Goal: Task Accomplishment & Management: Complete application form

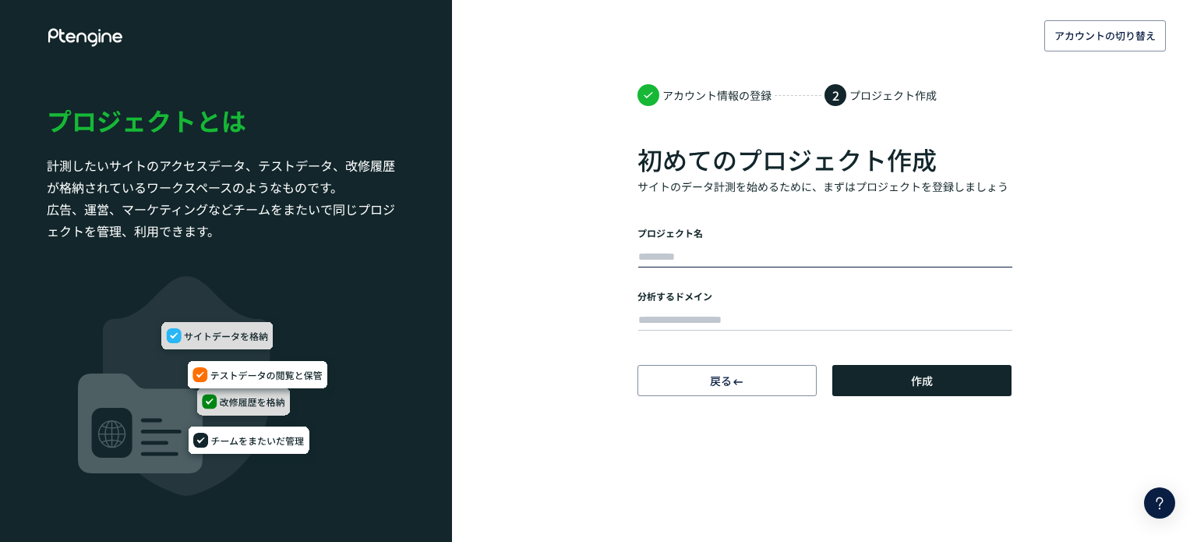
click at [683, 252] on input "text" at bounding box center [825, 257] width 374 height 22
type input "*****"
click at [693, 309] on input "text" at bounding box center [825, 320] width 374 height 22
click at [725, 316] on input "text" at bounding box center [825, 320] width 374 height 22
click at [680, 332] on div at bounding box center [824, 317] width 374 height 31
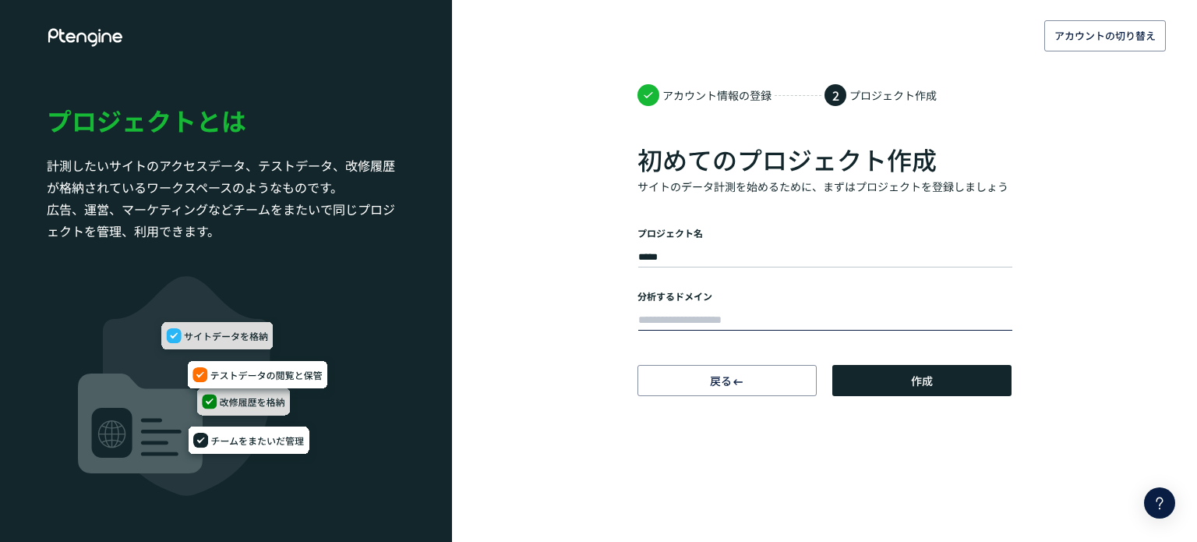
click at [683, 321] on input "text" at bounding box center [825, 320] width 374 height 22
paste input "**********"
type input "**********"
click at [912, 387] on span "作成" at bounding box center [922, 380] width 22 height 31
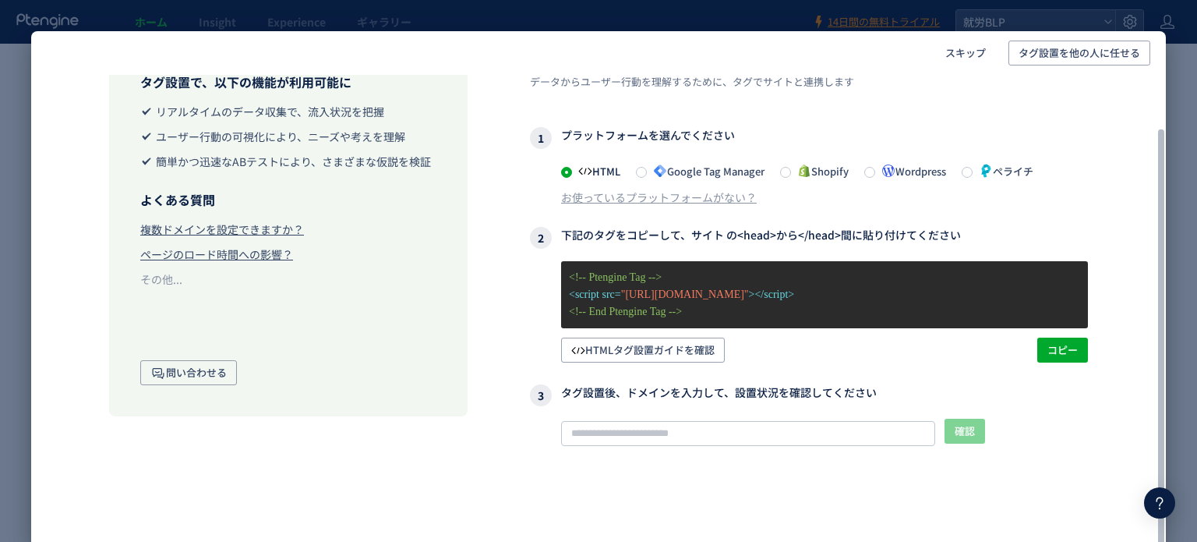
scroll to position [60, 0]
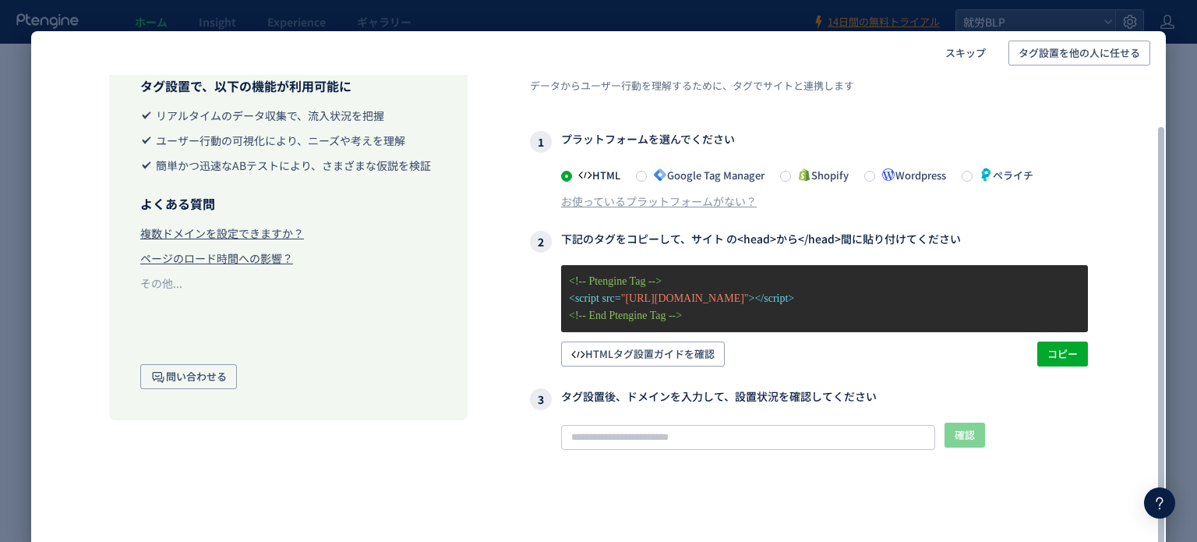
click at [666, 171] on icon at bounding box center [660, 175] width 14 height 14
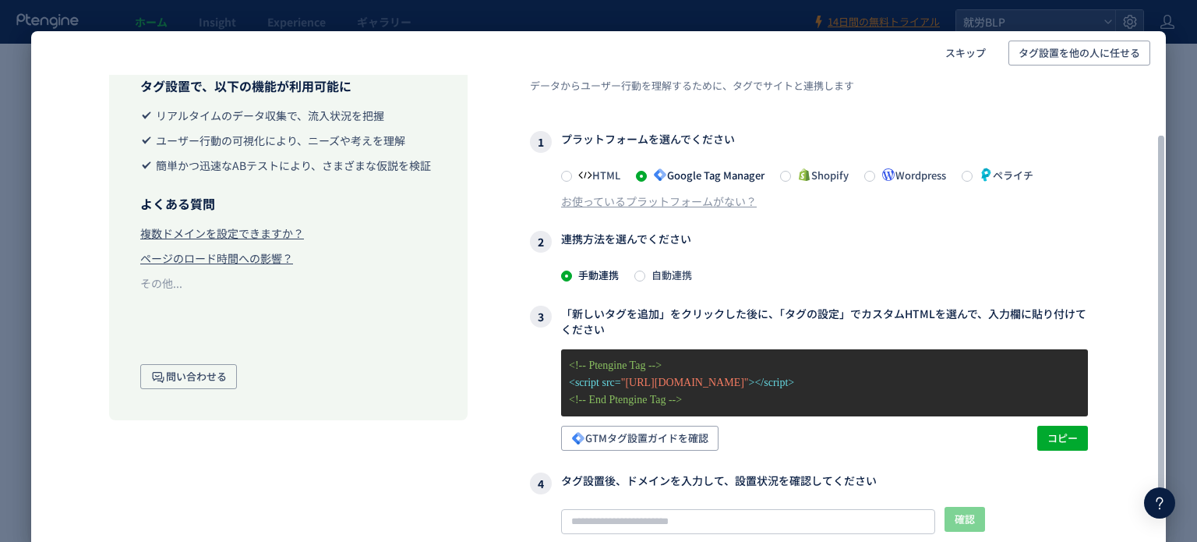
scroll to position [98, 0]
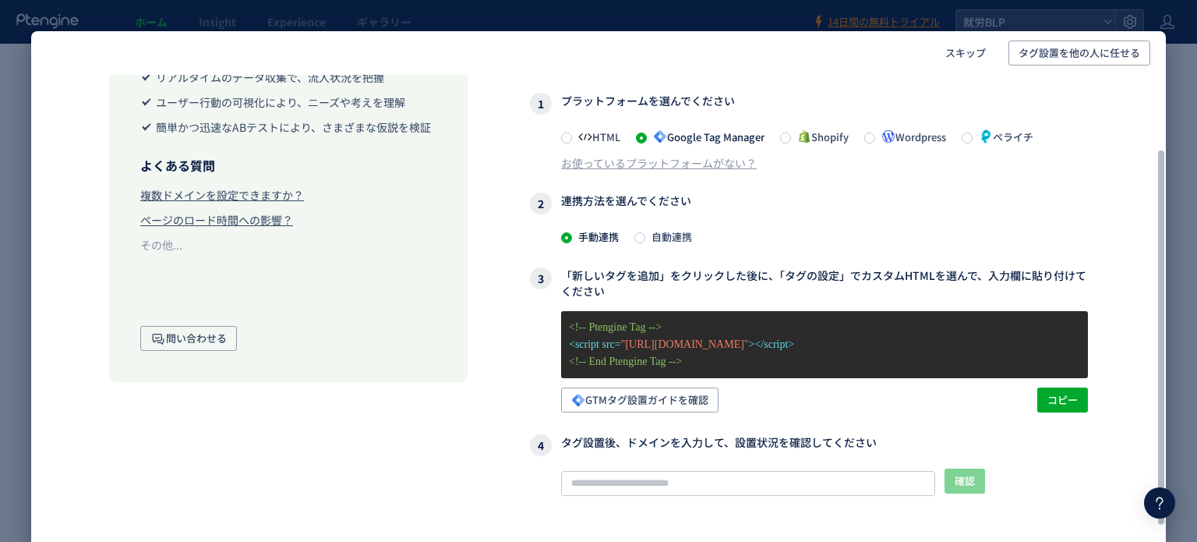
click at [660, 229] on span "自動連携" at bounding box center [668, 236] width 47 height 15
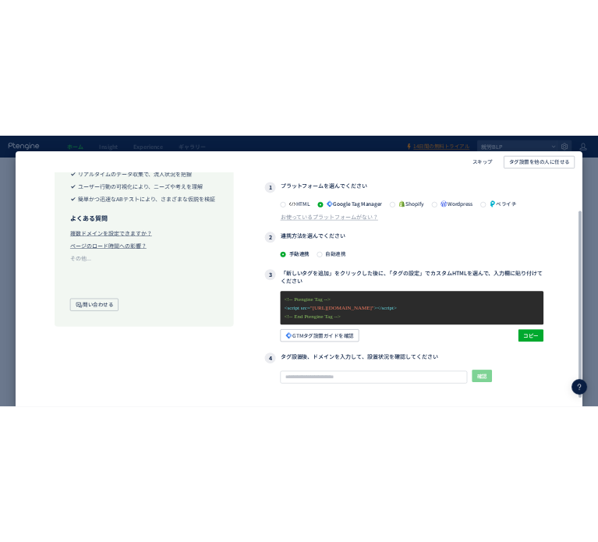
scroll to position [71, 0]
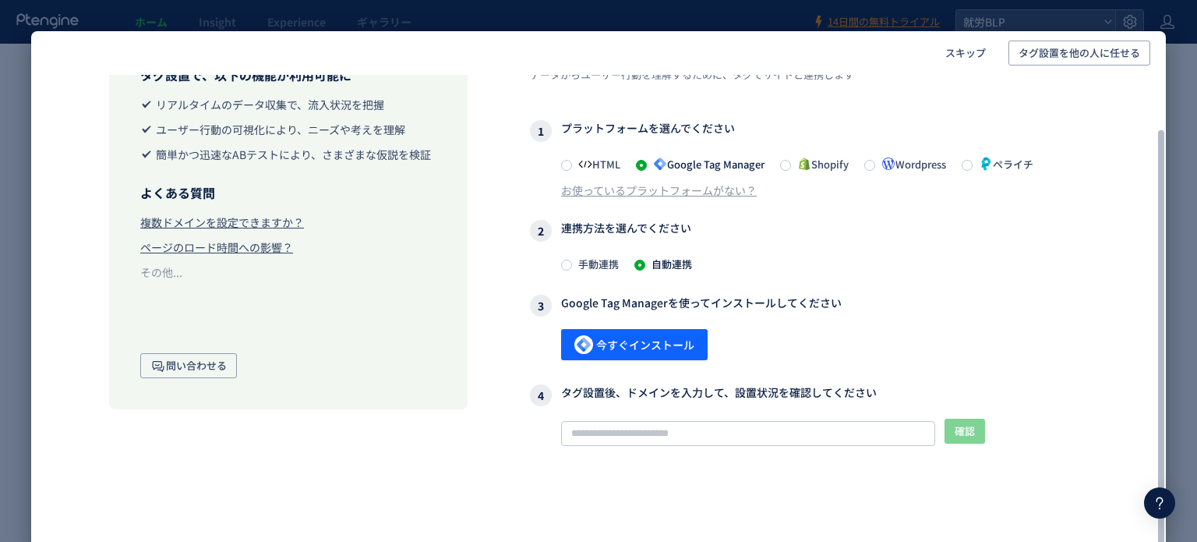
click at [983, 161] on span "ペライチ" at bounding box center [1003, 164] width 61 height 15
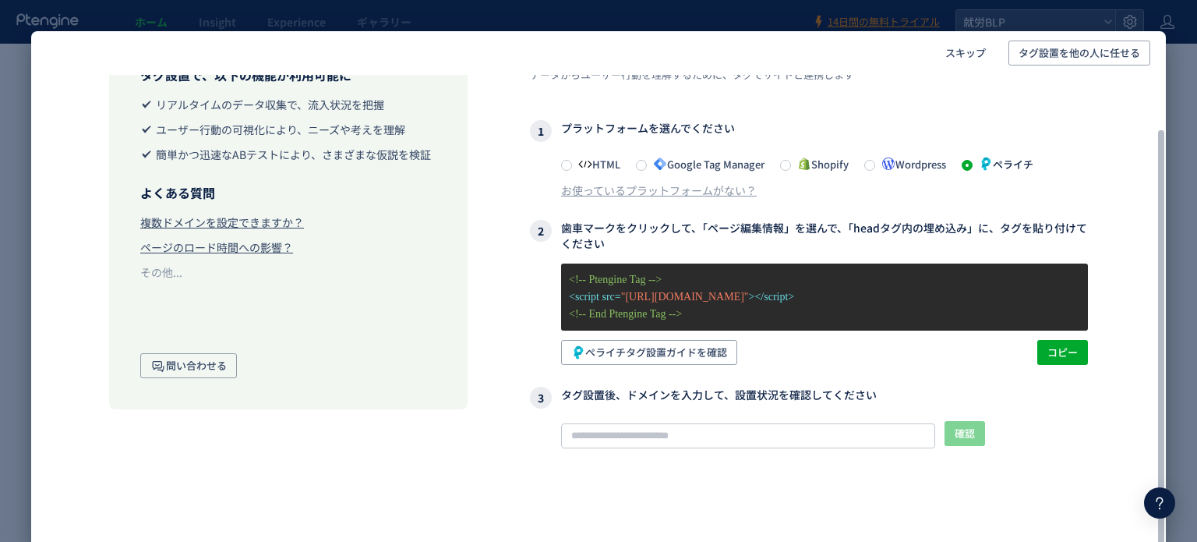
click at [723, 163] on span "Google Tag Manager" at bounding box center [706, 164] width 118 height 15
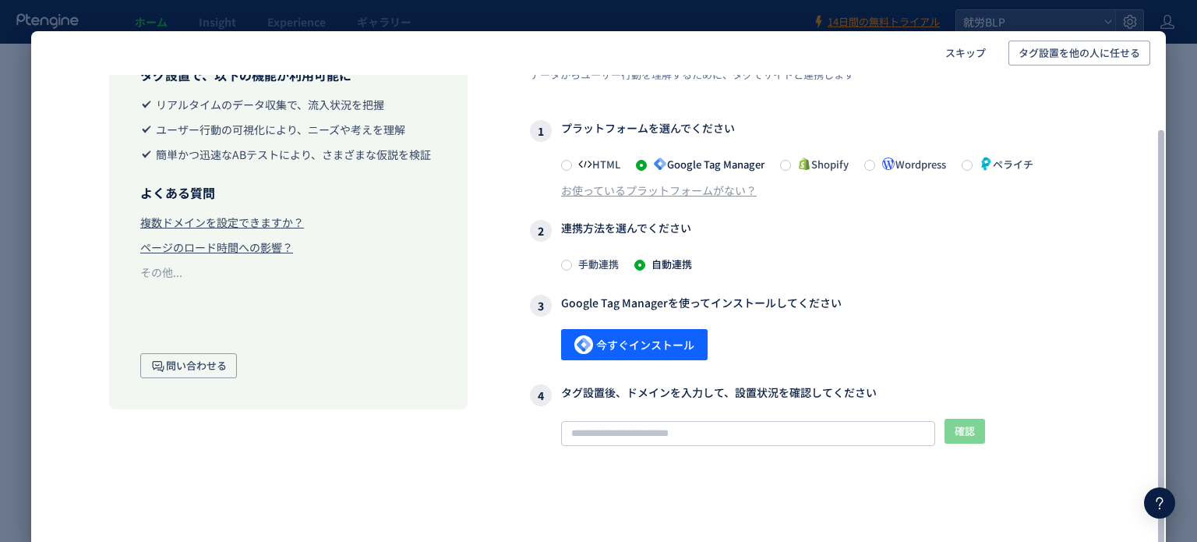
click at [987, 167] on span "ペライチ" at bounding box center [1003, 164] width 61 height 15
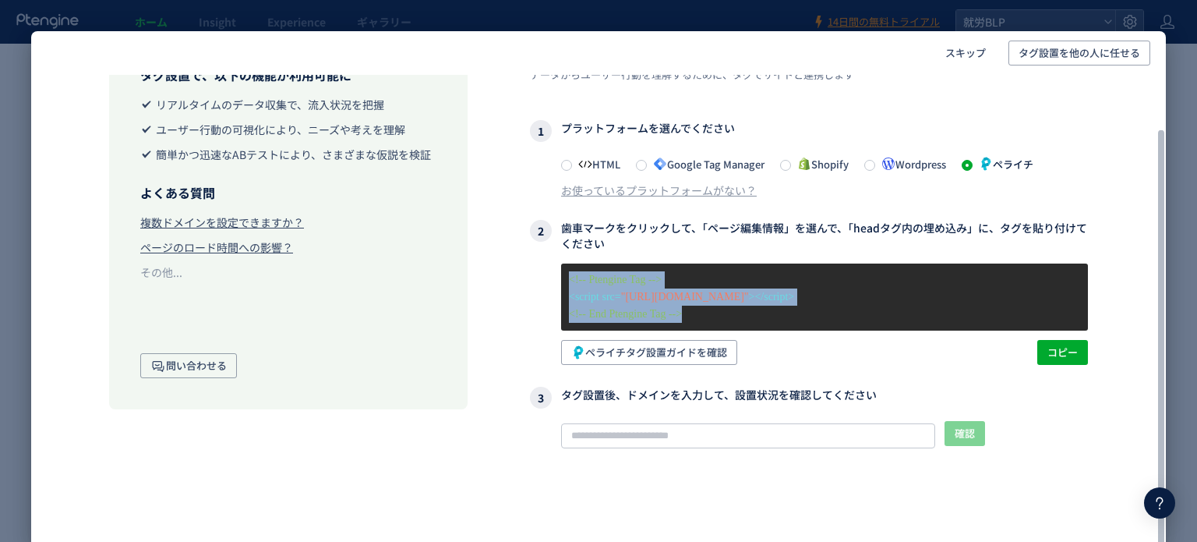
drag, startPoint x: 726, startPoint y: 308, endPoint x: 544, endPoint y: 272, distance: 185.8
click at [544, 272] on div "<!-- Ptengine Tag --> <script src= "https://js.ptengine.jp/6dw6728f.js" ></scri…" at bounding box center [809, 313] width 558 height 101
click at [1062, 358] on span "コピー" at bounding box center [1062, 352] width 30 height 25
copy div "<!-- Ptengine Tag --> <script src= "https://js.ptengine.jp/6dw6728f.js" ></scri…"
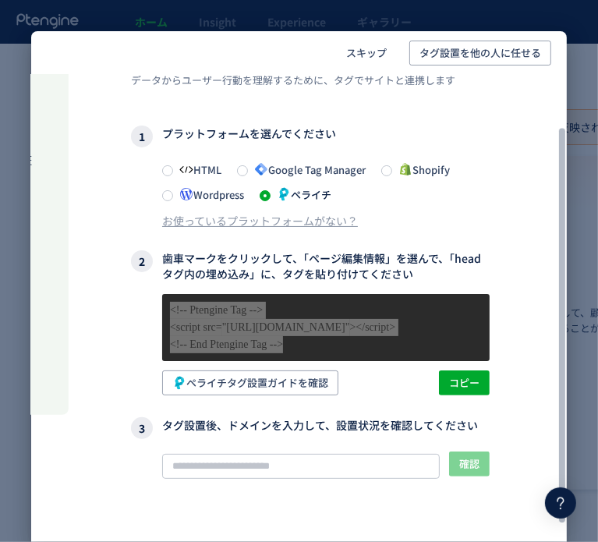
scroll to position [99, 399]
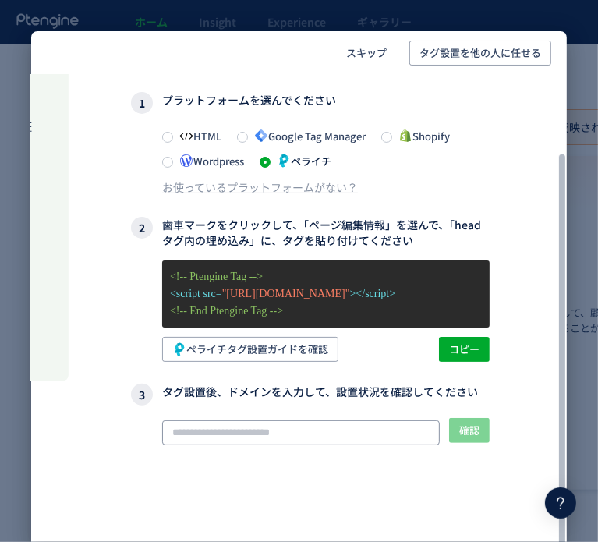
click at [259, 428] on input "text" at bounding box center [300, 432] width 277 height 25
paste input "**********"
type input "**********"
click at [477, 427] on span "確認" at bounding box center [469, 430] width 20 height 25
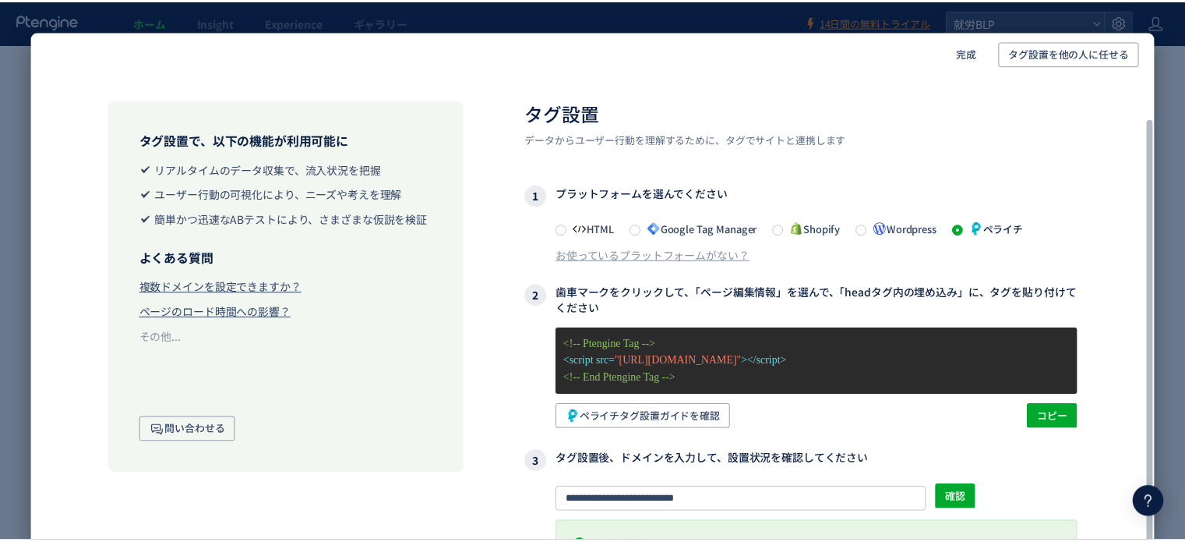
scroll to position [56, 0]
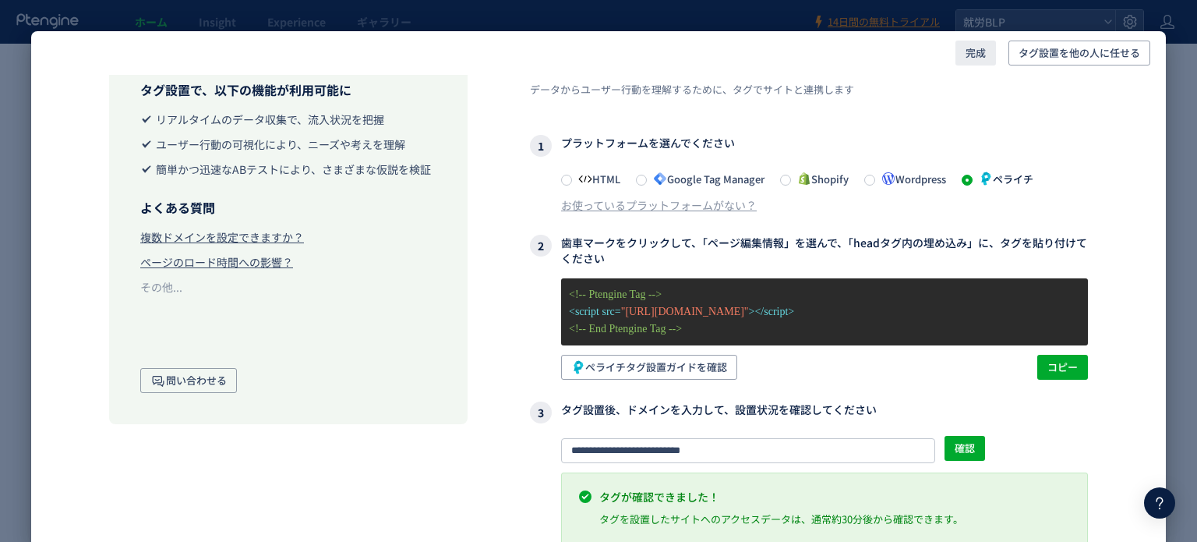
click at [973, 48] on span "完成" at bounding box center [976, 53] width 20 height 25
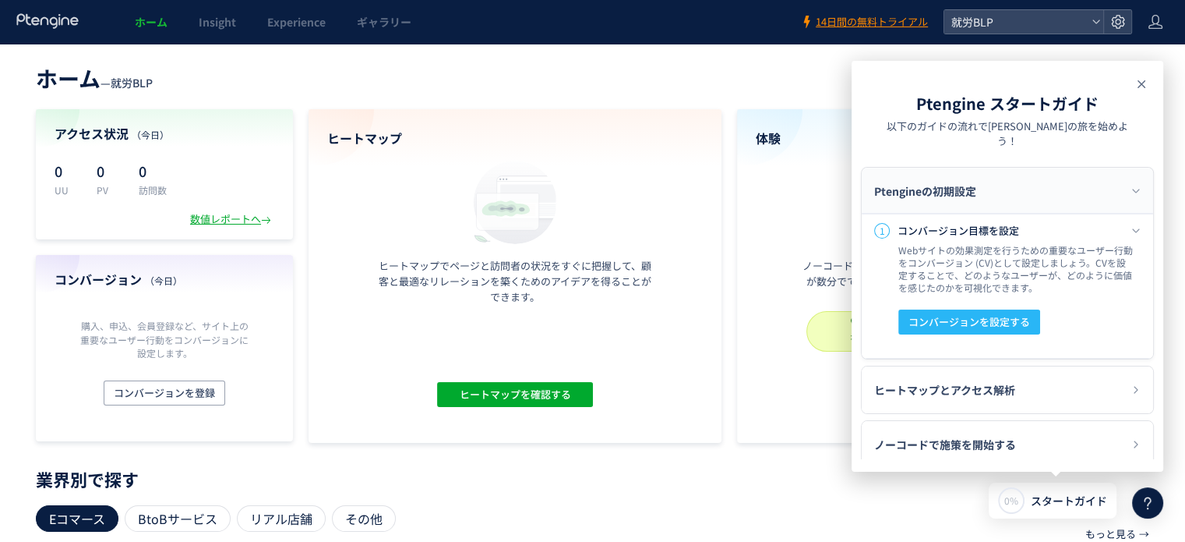
click at [1145, 85] on icon at bounding box center [1141, 84] width 19 height 19
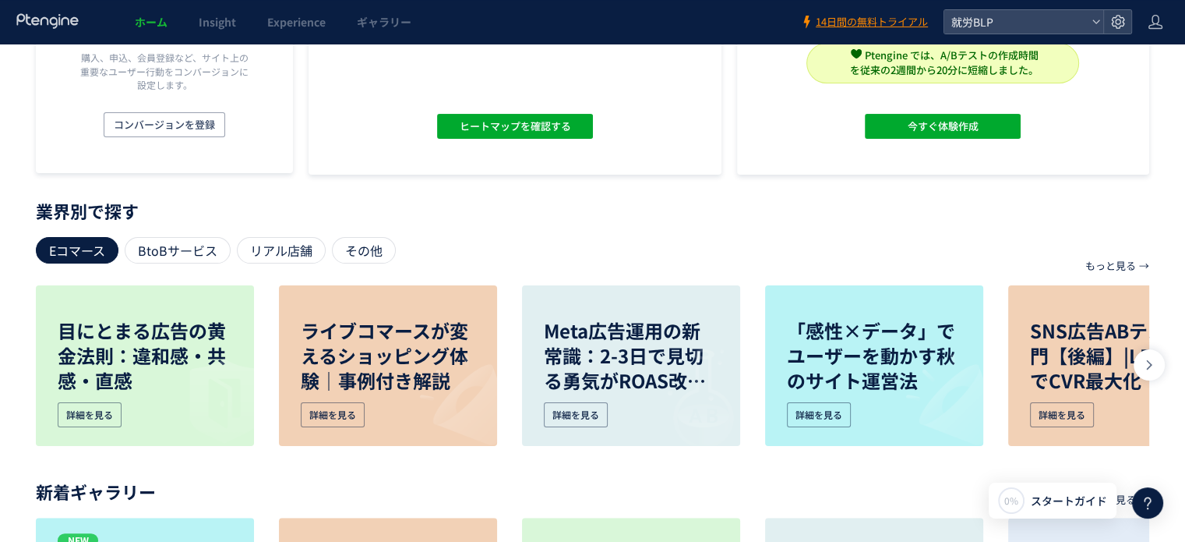
scroll to position [0, 0]
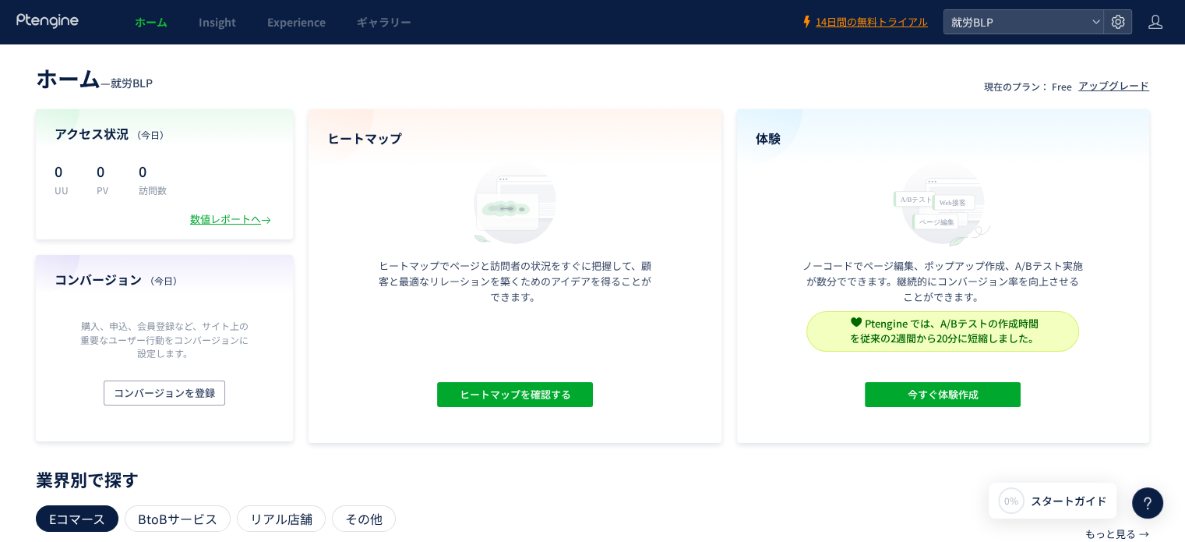
drag, startPoint x: 322, startPoint y: 0, endPoint x: 577, endPoint y: 27, distance: 256.3
click at [577, 27] on div "ホーム Insight Experience ギャラリー" at bounding box center [400, 22] width 800 height 44
click at [1094, 87] on div "アップグレード" at bounding box center [1114, 86] width 71 height 15
drag, startPoint x: 486, startPoint y: 390, endPoint x: 485, endPoint y: 323, distance: 66.3
click at [485, 323] on div "ヒートマップ ヒートマップでページと訪問者の状況をすぐに把握して、顧客と最適なリレーションを築くためのアイデアを得ることができます。 ヒートマップを確認する" at bounding box center [515, 276] width 413 height 334
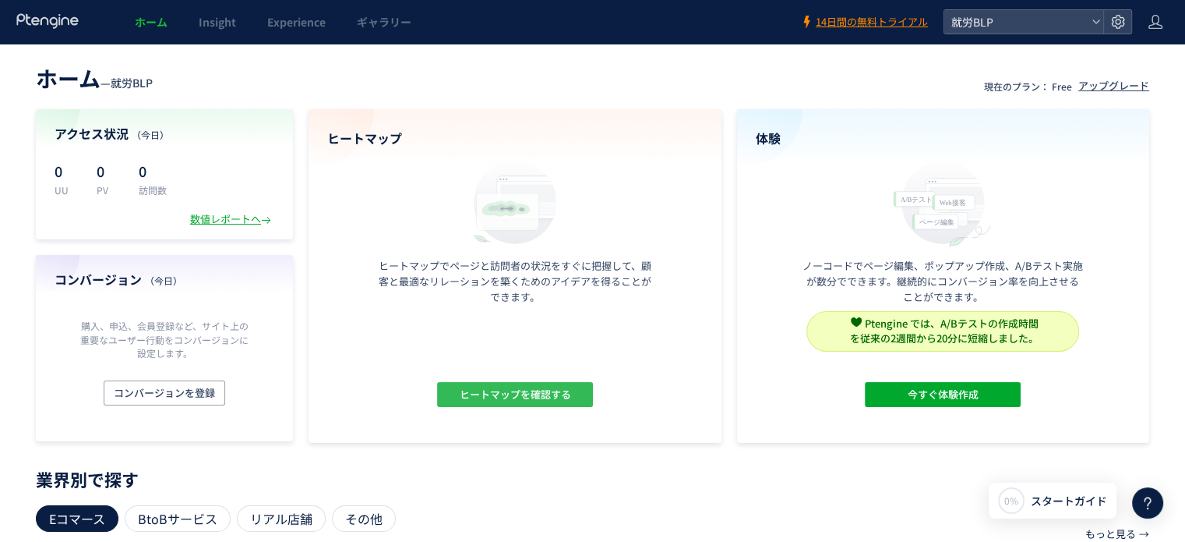
click at [497, 404] on span "ヒートマップを確認する" at bounding box center [514, 394] width 111 height 25
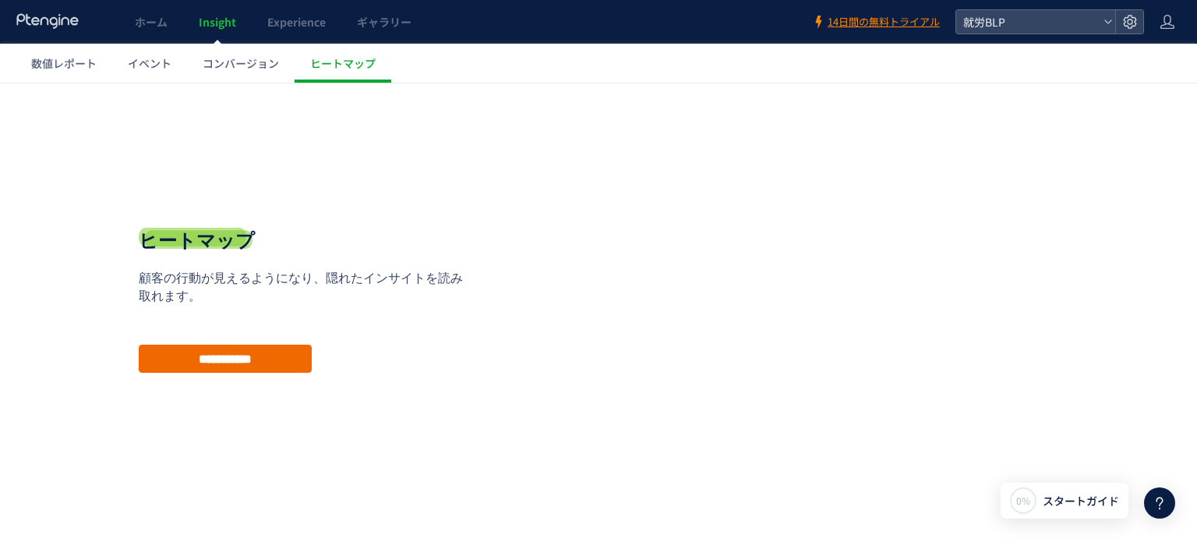
click at [284, 348] on input "**********" at bounding box center [225, 358] width 173 height 28
type input "**********"
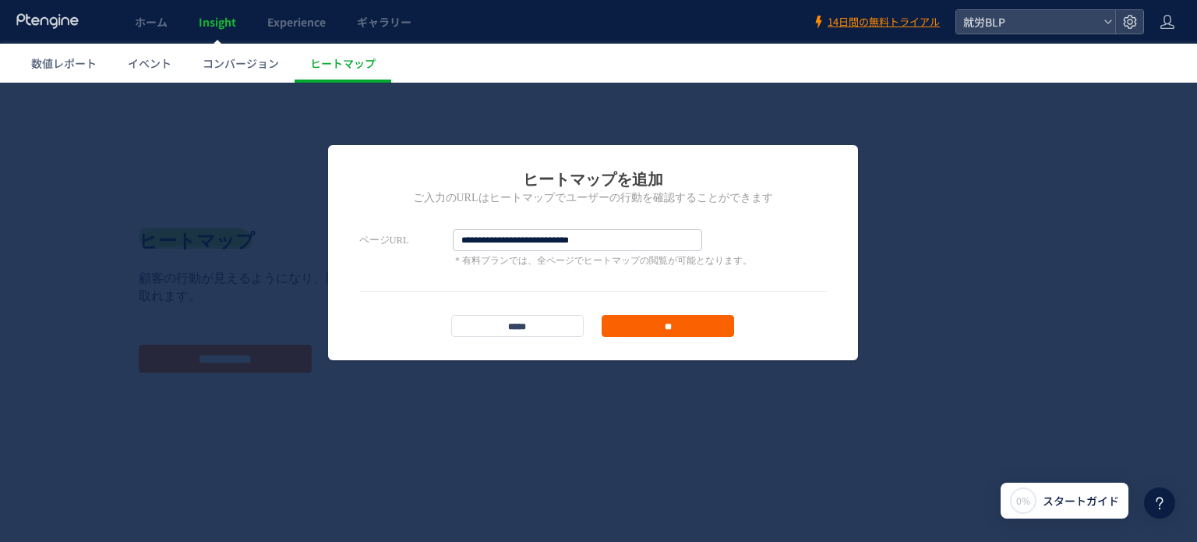
click at [649, 323] on input "**" at bounding box center [668, 326] width 132 height 22
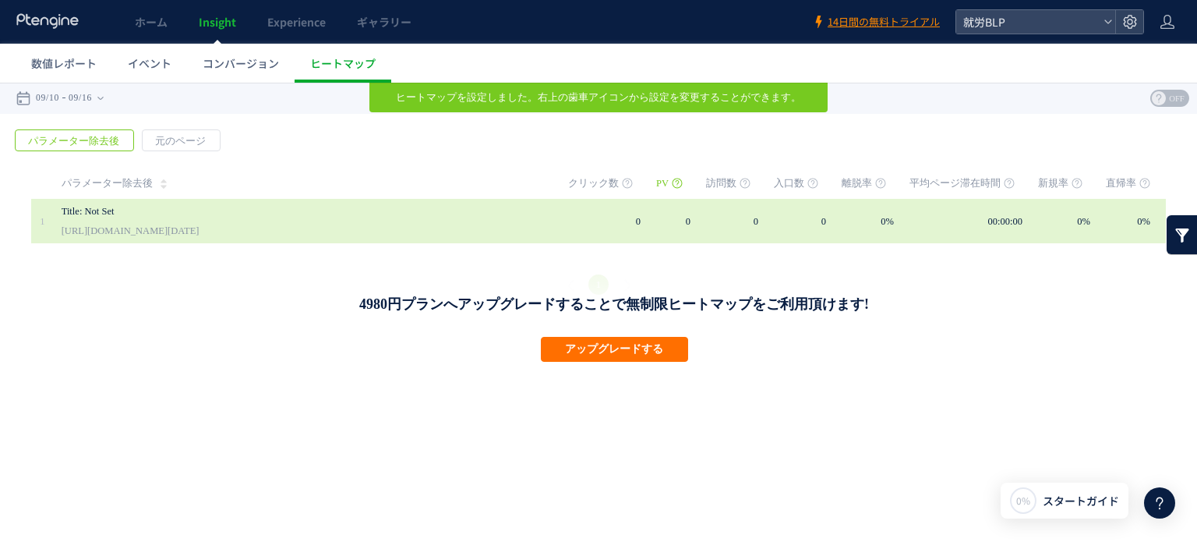
click at [382, 217] on link "Title: Not Set" at bounding box center [292, 211] width 460 height 19
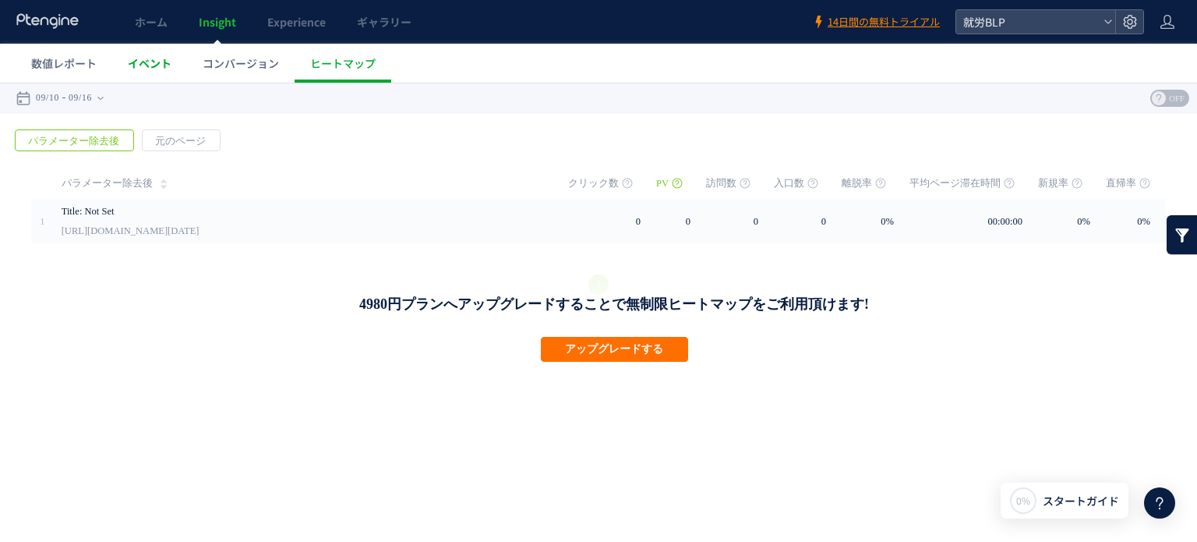
click at [168, 65] on span "イベント" at bounding box center [150, 63] width 44 height 16
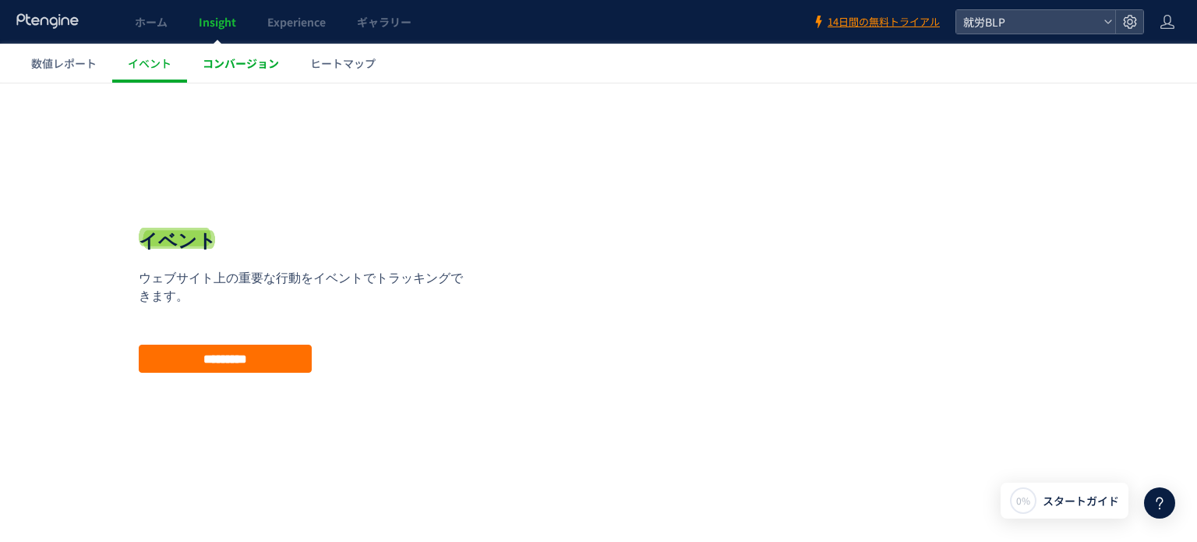
click at [257, 58] on span "コンバージョン" at bounding box center [241, 63] width 76 height 16
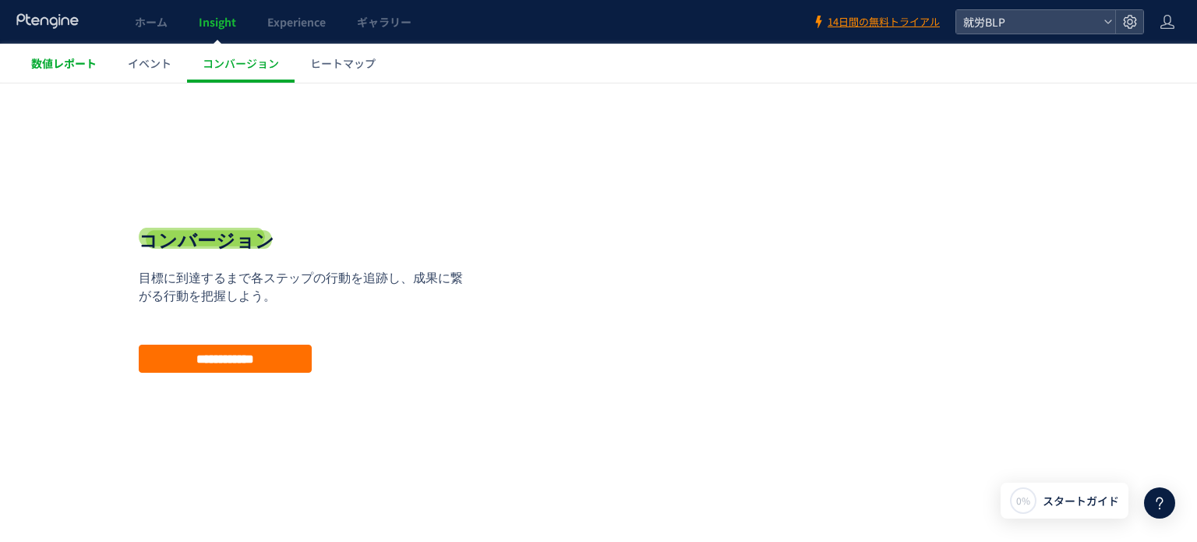
click at [59, 58] on span "数値レポート" at bounding box center [63, 63] width 65 height 16
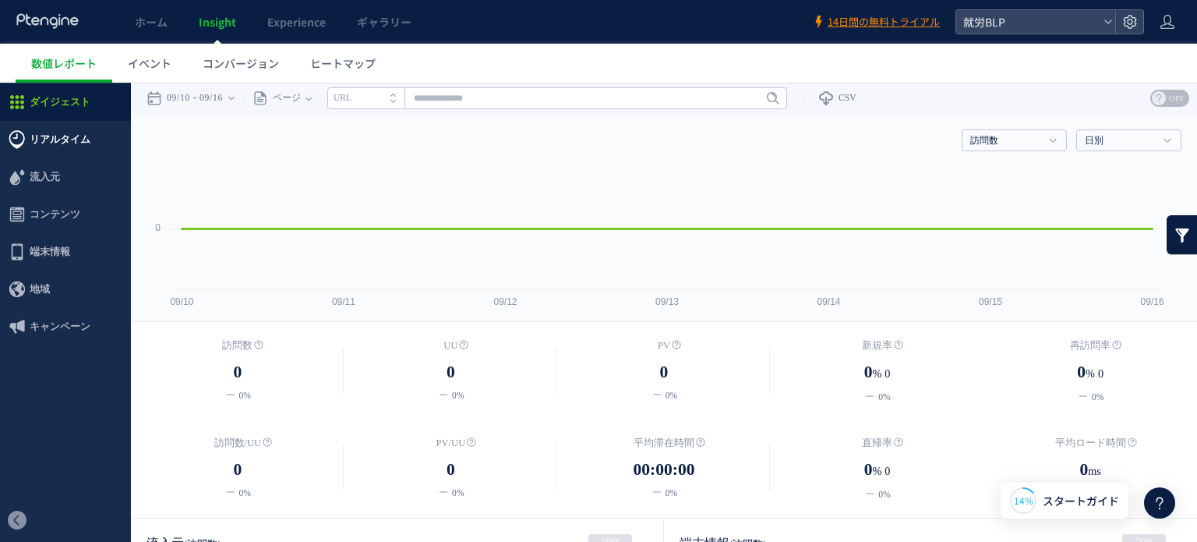
click at [90, 132] on span "リアルタイム" at bounding box center [65, 139] width 131 height 37
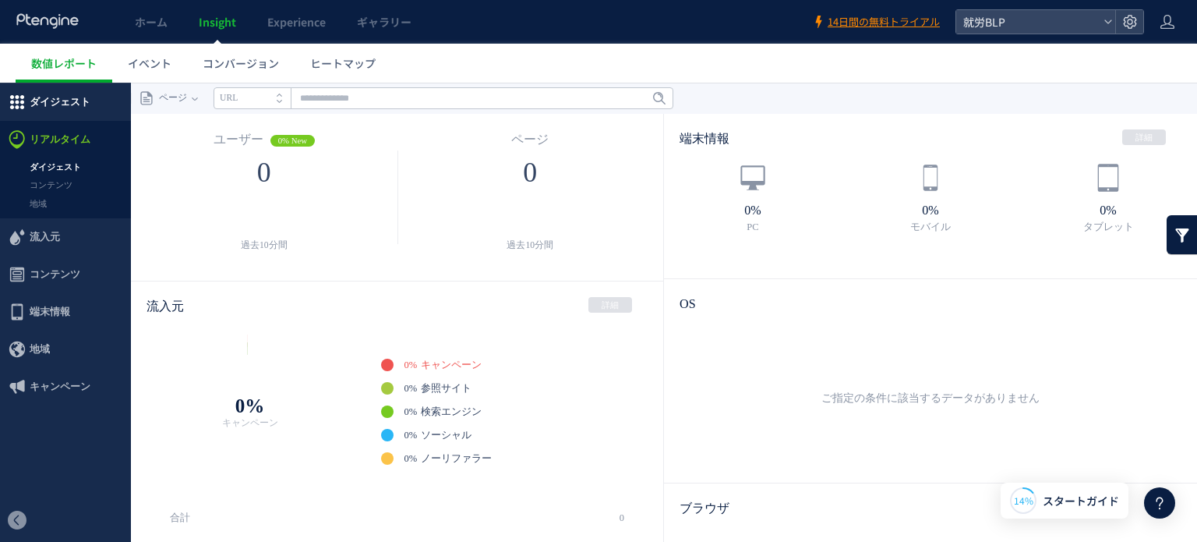
click at [66, 93] on span "ダイジェスト" at bounding box center [60, 101] width 61 height 37
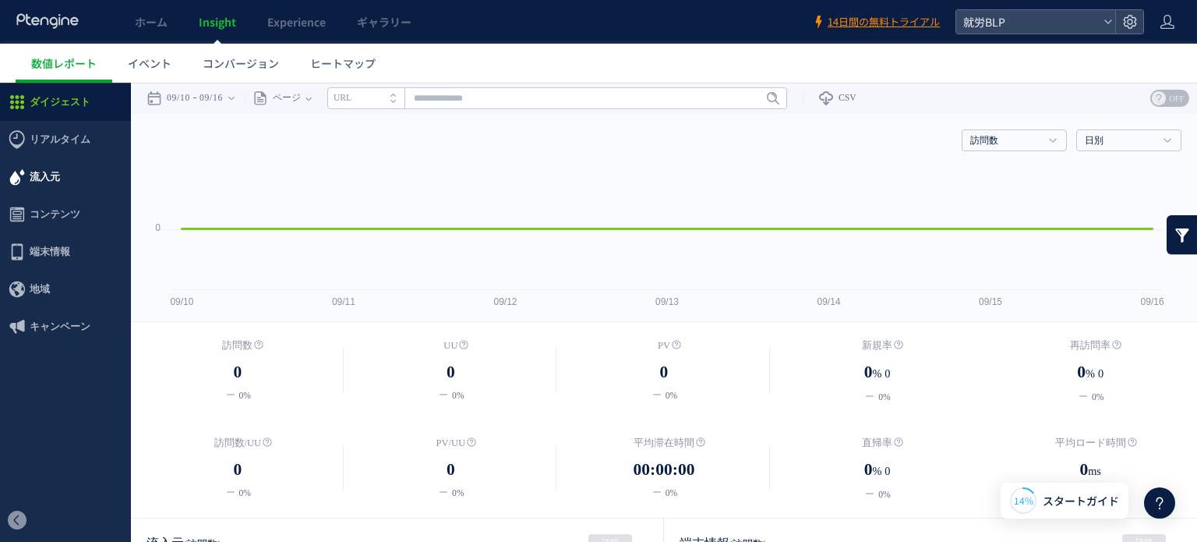
click at [58, 178] on span "流入元" at bounding box center [45, 176] width 30 height 37
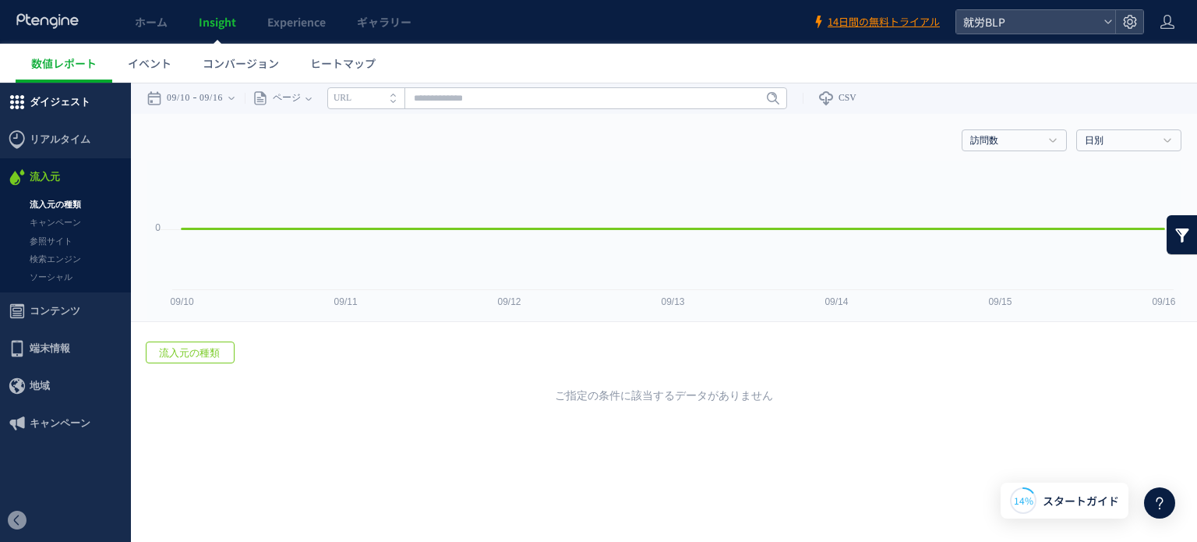
click at [58, 112] on span "ダイジェスト" at bounding box center [60, 101] width 61 height 37
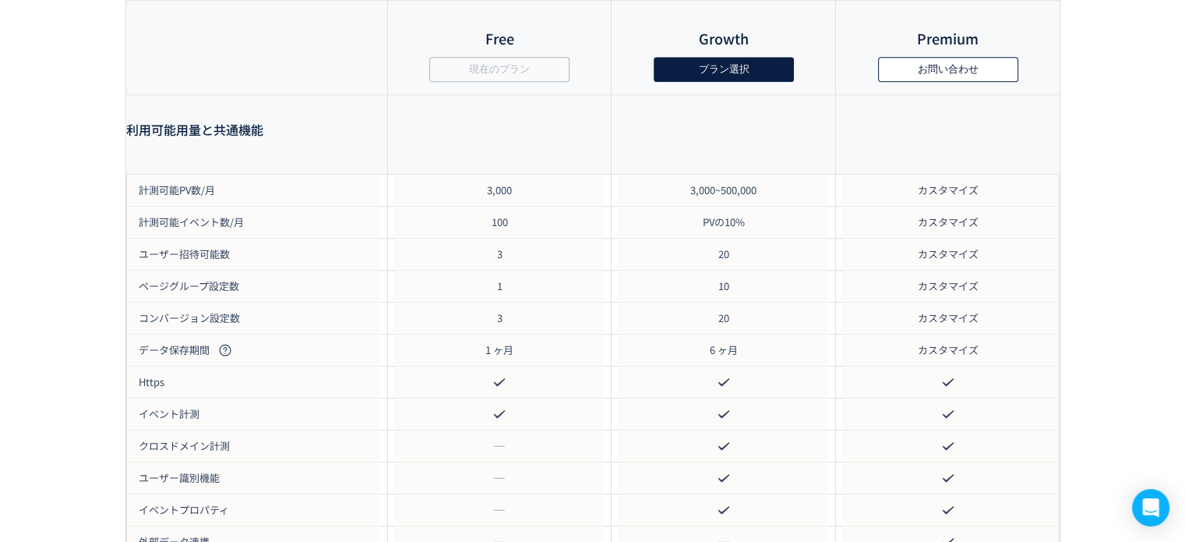
scroll to position [1633, 0]
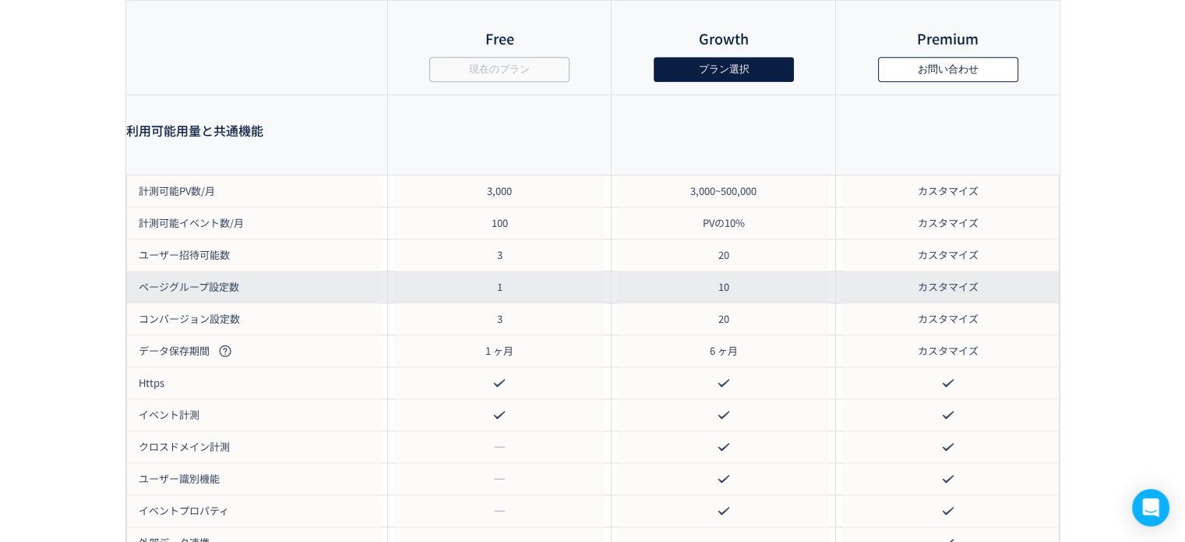
click at [340, 296] on div "ページグループ設定数" at bounding box center [256, 286] width 261 height 31
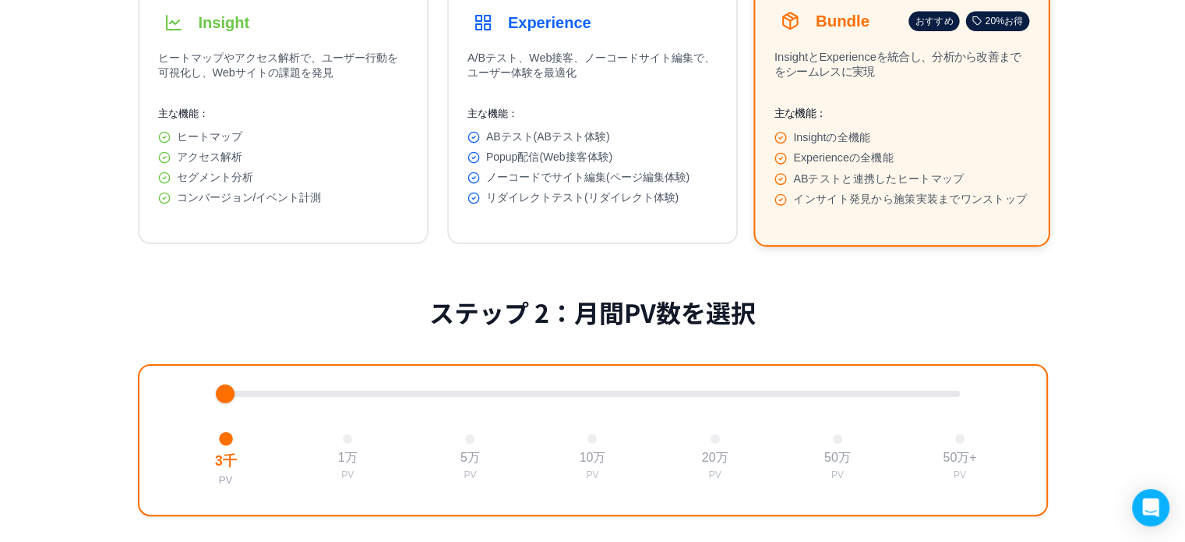
scroll to position [0, 0]
